Goal: Task Accomplishment & Management: Use online tool/utility

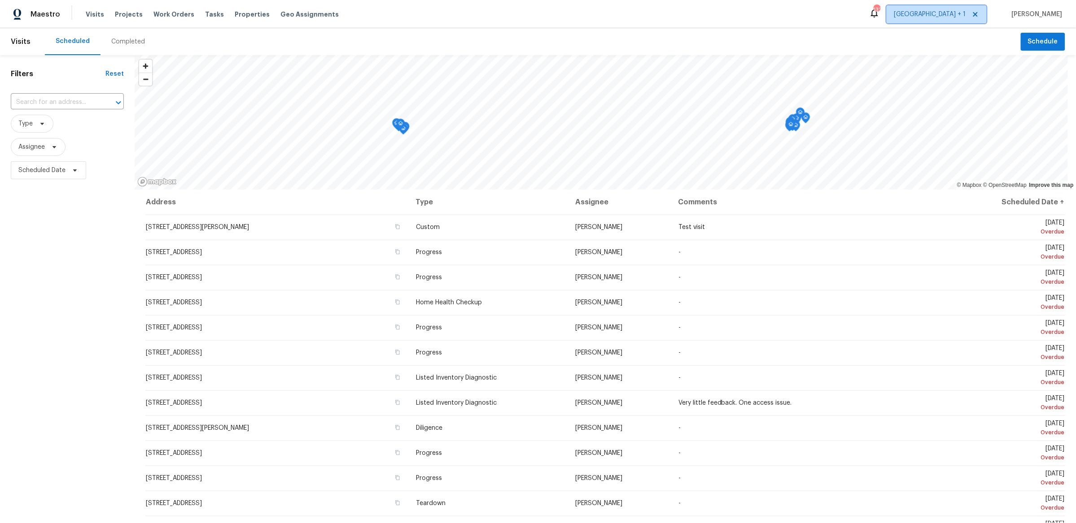
click at [964, 14] on span "[GEOGRAPHIC_DATA] + 1" at bounding box center [930, 14] width 72 height 9
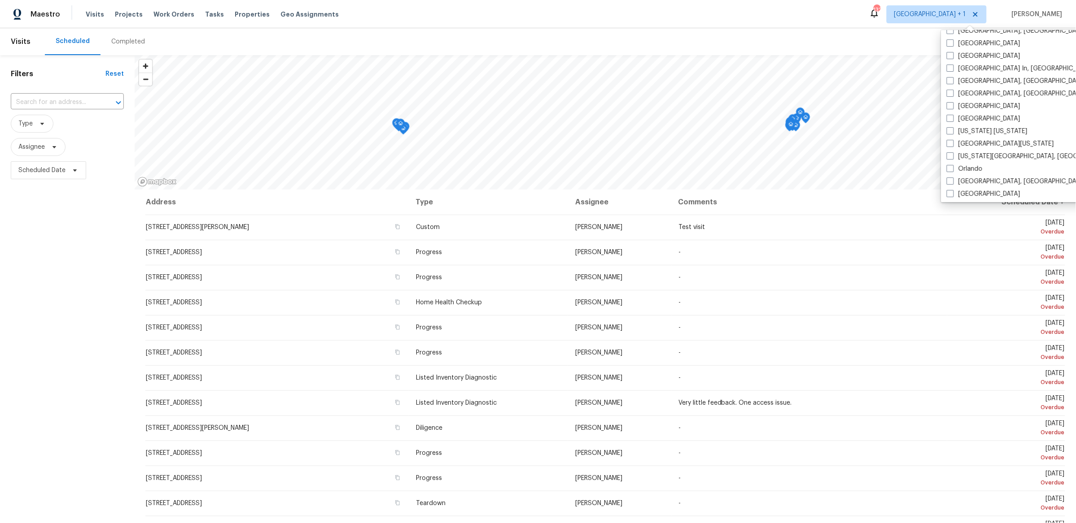
scroll to position [380, 0]
click at [959, 108] on label "[GEOGRAPHIC_DATA]" at bounding box center [983, 112] width 74 height 9
click at [952, 108] on input "[GEOGRAPHIC_DATA]" at bounding box center [949, 111] width 6 height 6
checkbox input "true"
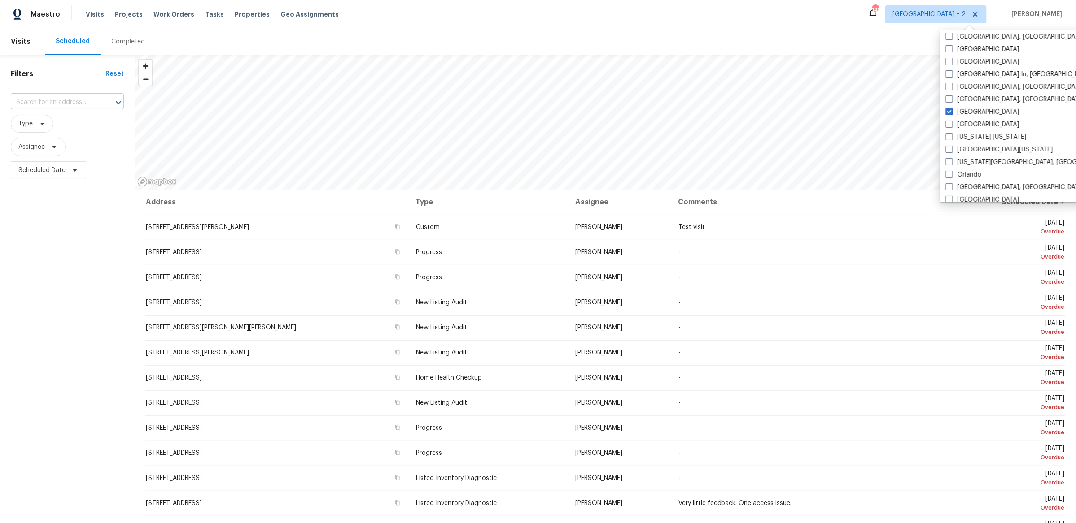
click at [57, 96] on input "text" at bounding box center [55, 103] width 88 height 14
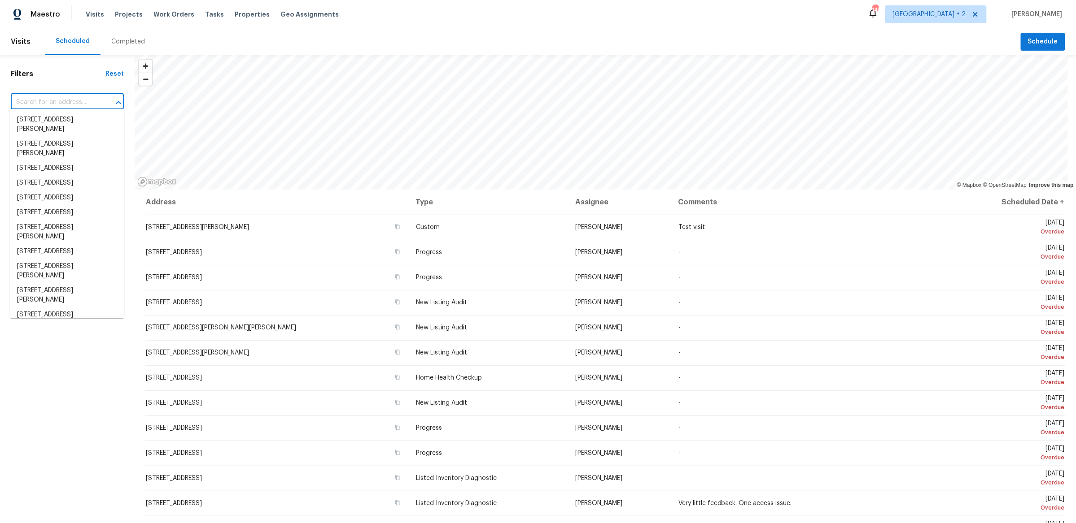
paste input "[STREET_ADDRESS]"
type input "[STREET_ADDRESS]"
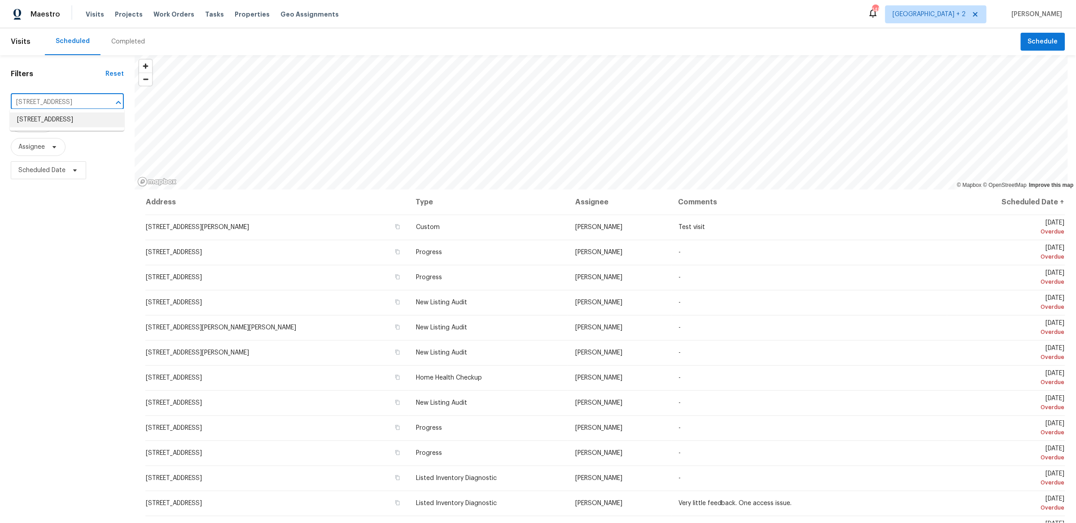
click at [55, 126] on li "[STREET_ADDRESS]" at bounding box center [67, 120] width 114 height 15
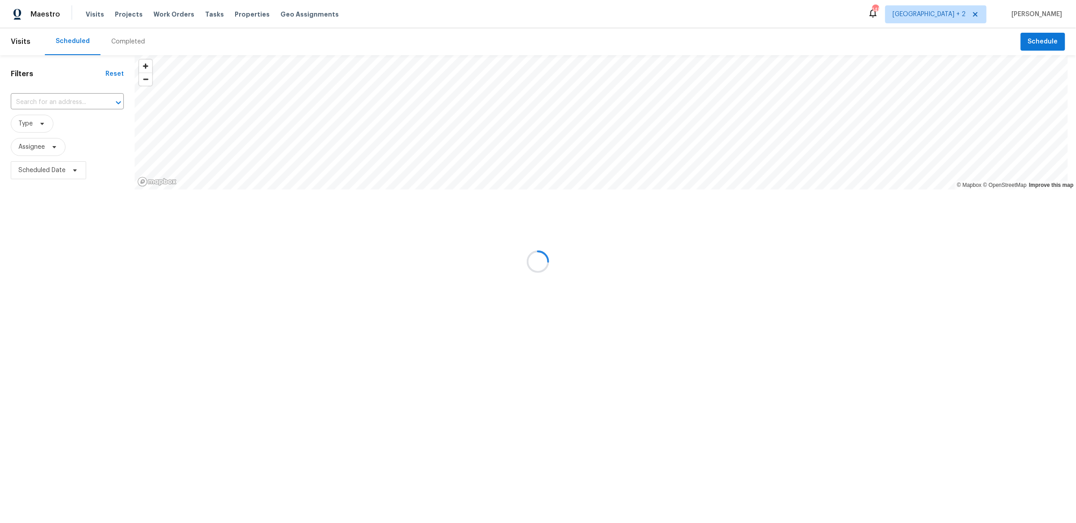
type input "[STREET_ADDRESS]"
click at [1034, 48] on button "Schedule" at bounding box center [1042, 42] width 44 height 18
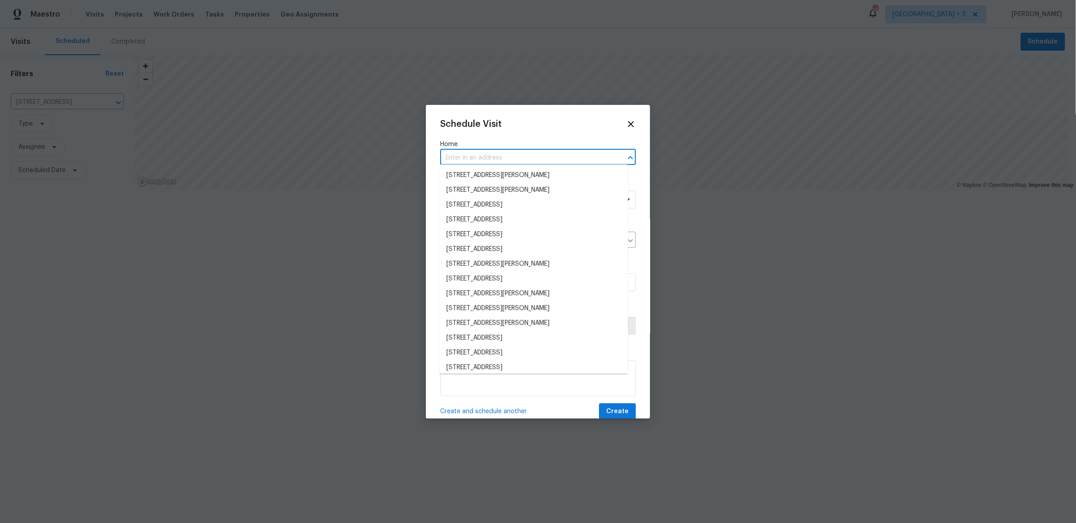
click at [477, 155] on input "text" at bounding box center [525, 158] width 170 height 14
paste input "[STREET_ADDRESS]"
type input "[STREET_ADDRESS]"
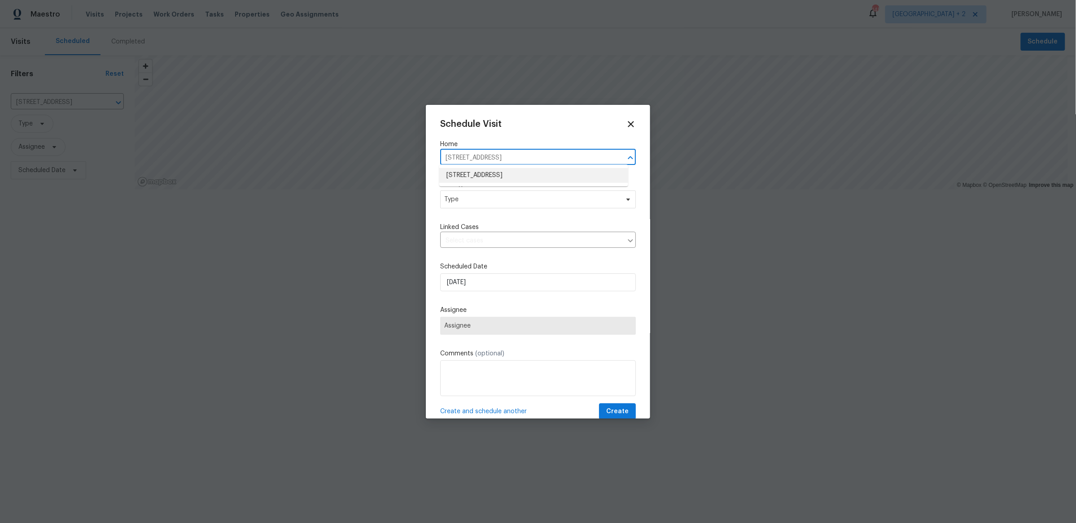
click at [494, 174] on li "[STREET_ADDRESS]" at bounding box center [533, 175] width 189 height 15
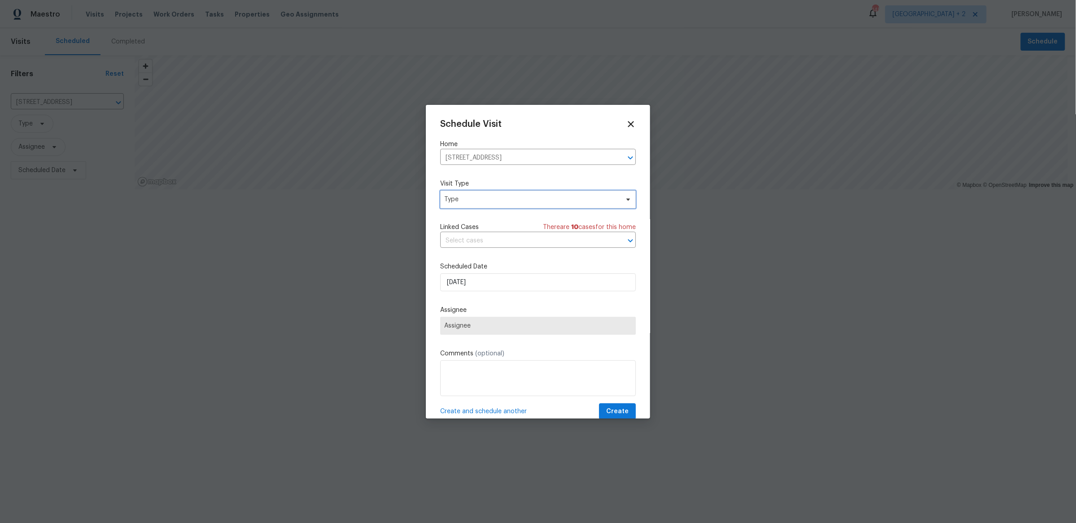
click at [487, 195] on span "Type" at bounding box center [531, 199] width 174 height 9
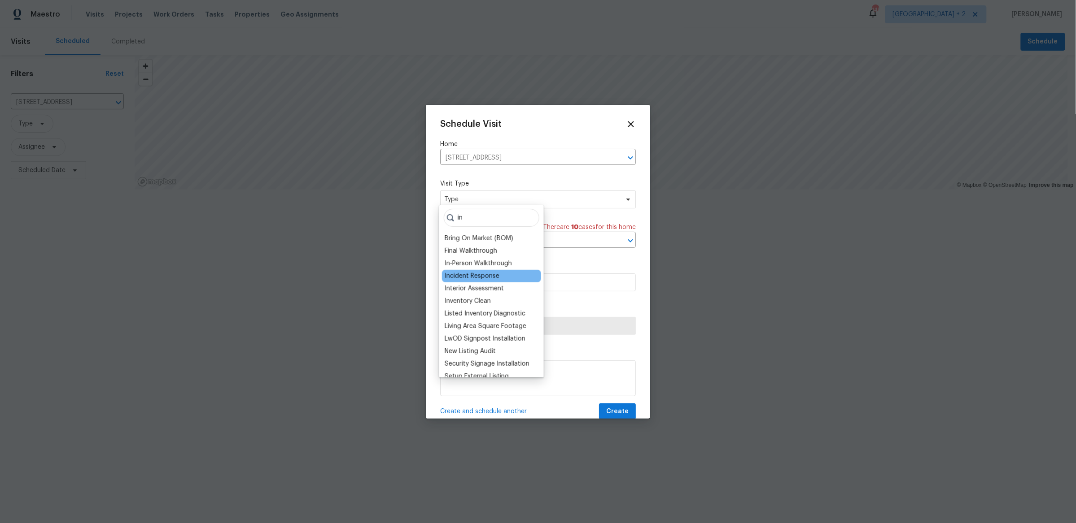
type input "in"
click at [486, 274] on div "Incident Response" at bounding box center [472, 276] width 55 height 9
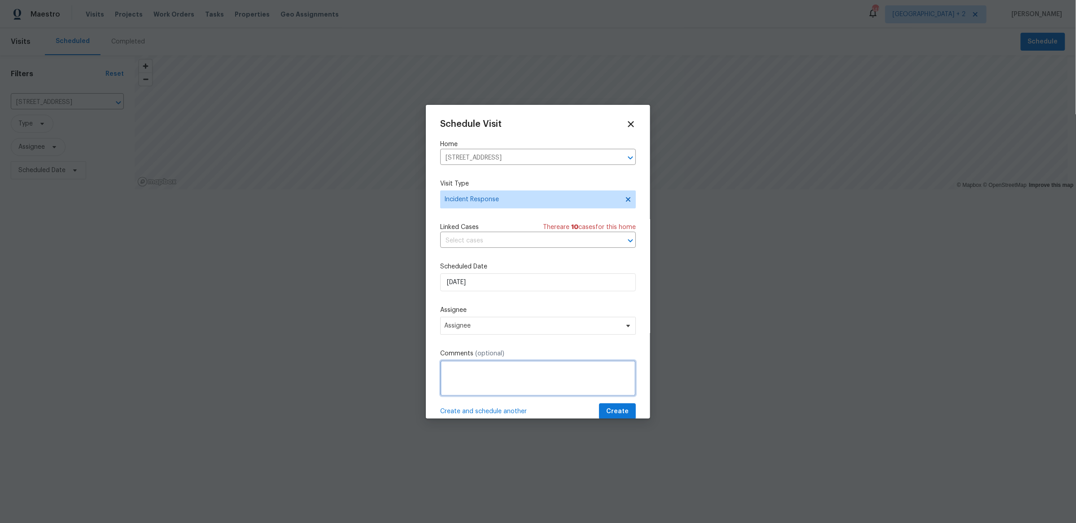
click at [525, 376] on textarea at bounding box center [538, 379] width 196 height 36
paste textarea "Securitas reported on [DATE] 6:23pm "As I was sen out for alarm respond for ope…"
paste textarea "Are you able to swing by the home [DATE] to get new locks/LB here at the home a…"
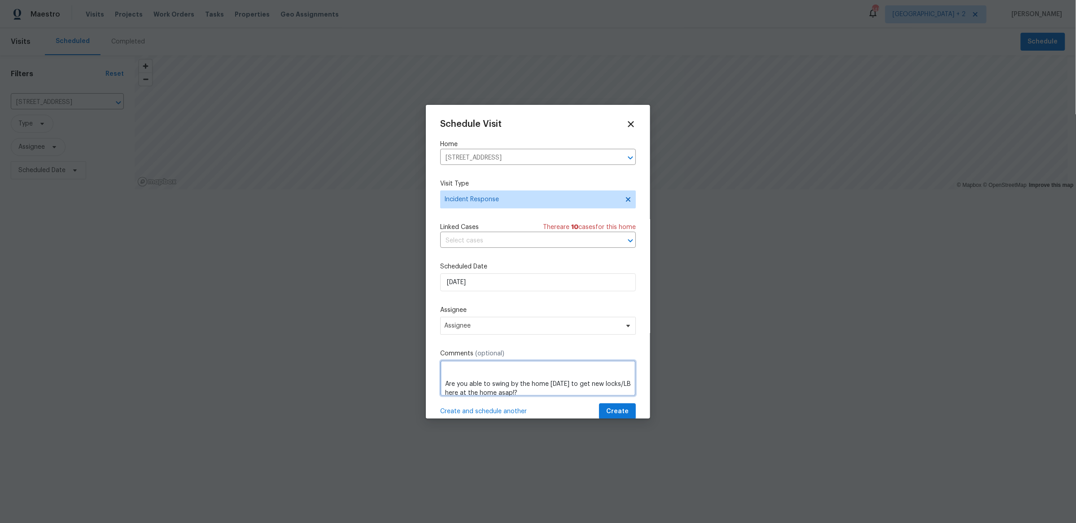
click at [488, 369] on textarea "Securitas reported on [DATE] 6:23pm "As I was sen out for alarm respond for ope…" at bounding box center [538, 379] width 196 height 36
type textarea "Securitas reported on [DATE] 6:23pm "As I was sen out for alarm respond for ope…"
click at [528, 323] on span "Assignee" at bounding box center [532, 326] width 176 height 7
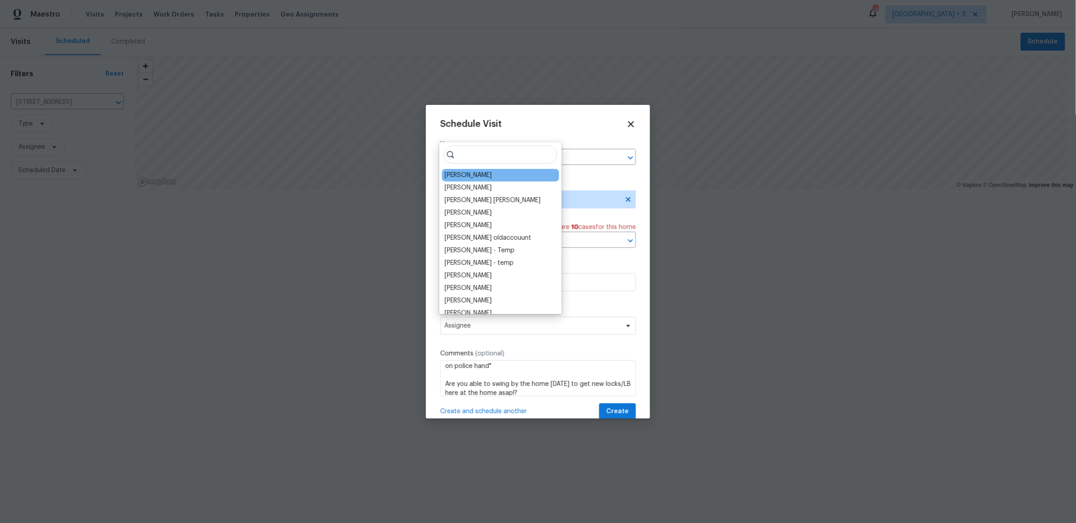
click at [470, 172] on div "[PERSON_NAME]" at bounding box center [468, 175] width 47 height 9
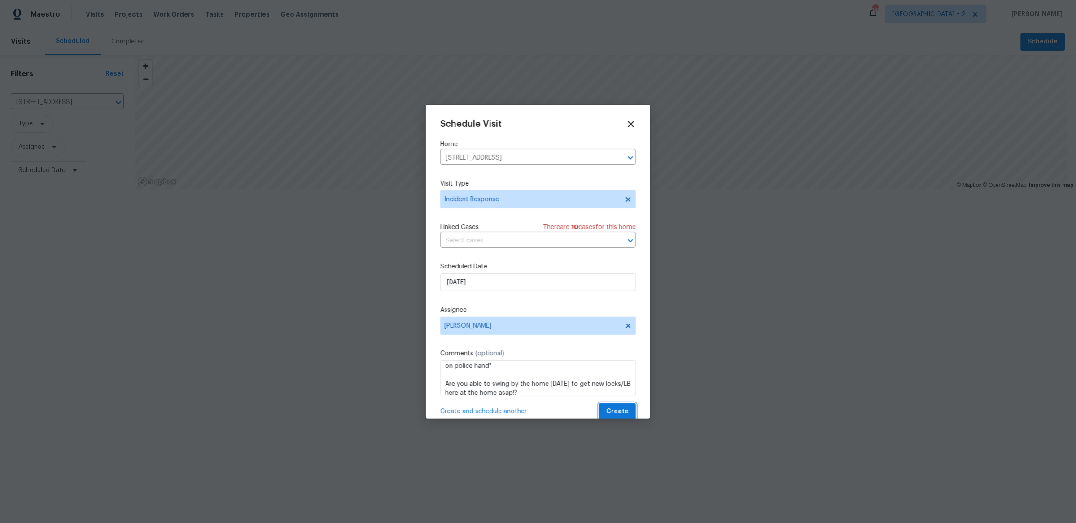
click at [608, 406] on span "Create" at bounding box center [617, 411] width 22 height 11
